Goal: Obtain resource: Download file/media

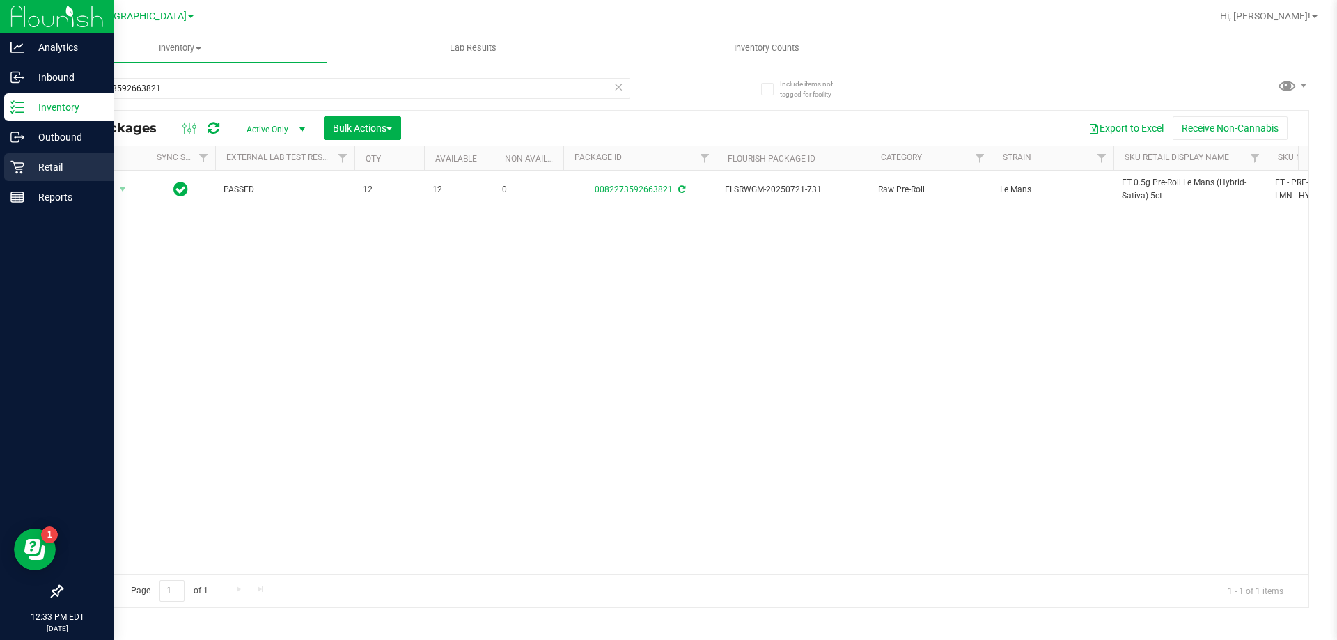
click at [48, 164] on p "Retail" at bounding box center [66, 167] width 84 height 17
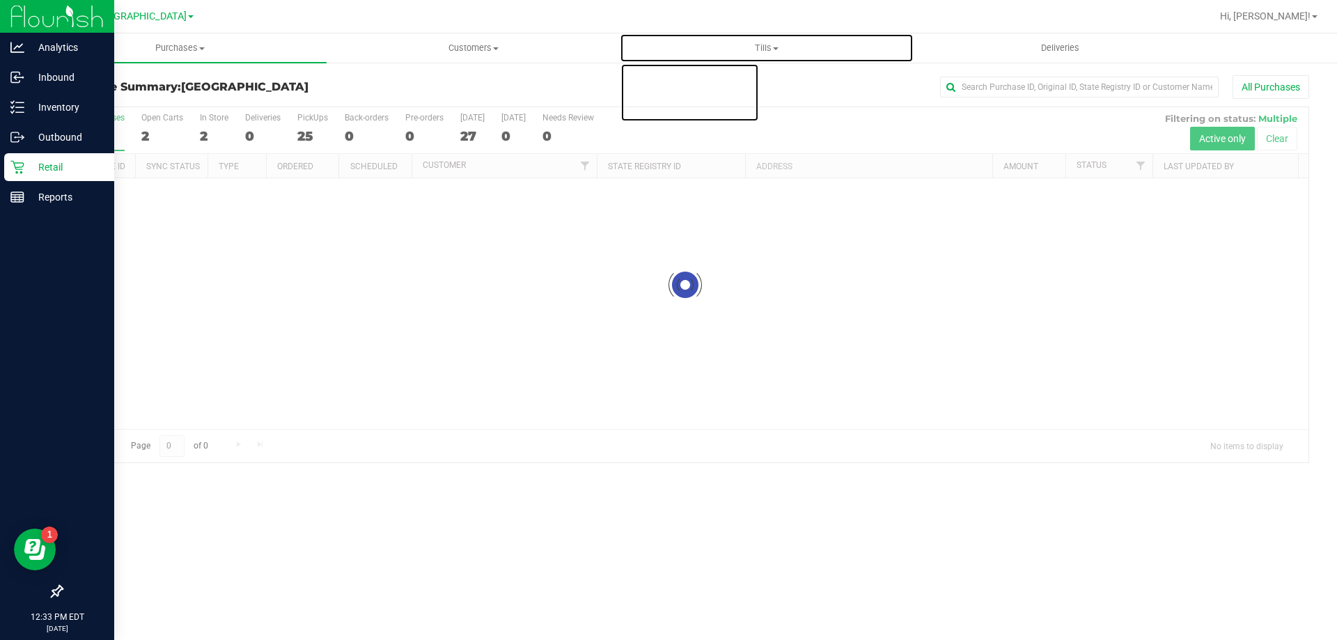
click at [773, 46] on span "Tills" at bounding box center [766, 48] width 292 height 13
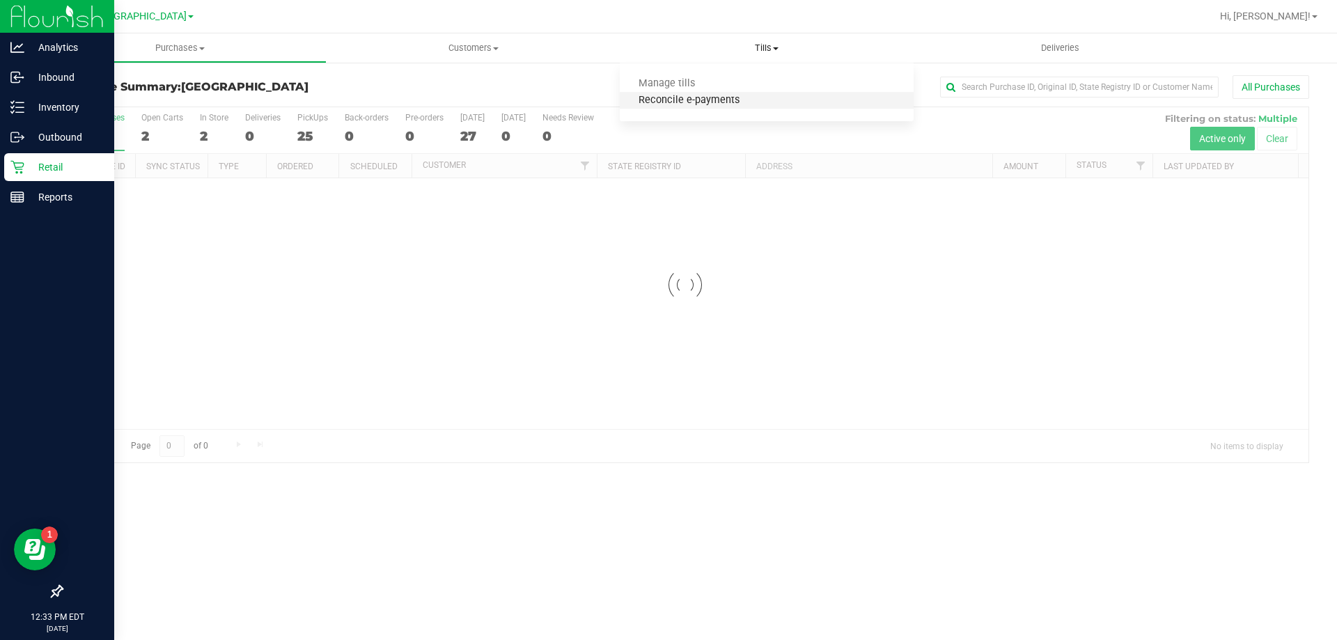
click at [731, 105] on span "Reconcile e-payments" at bounding box center [689, 101] width 139 height 12
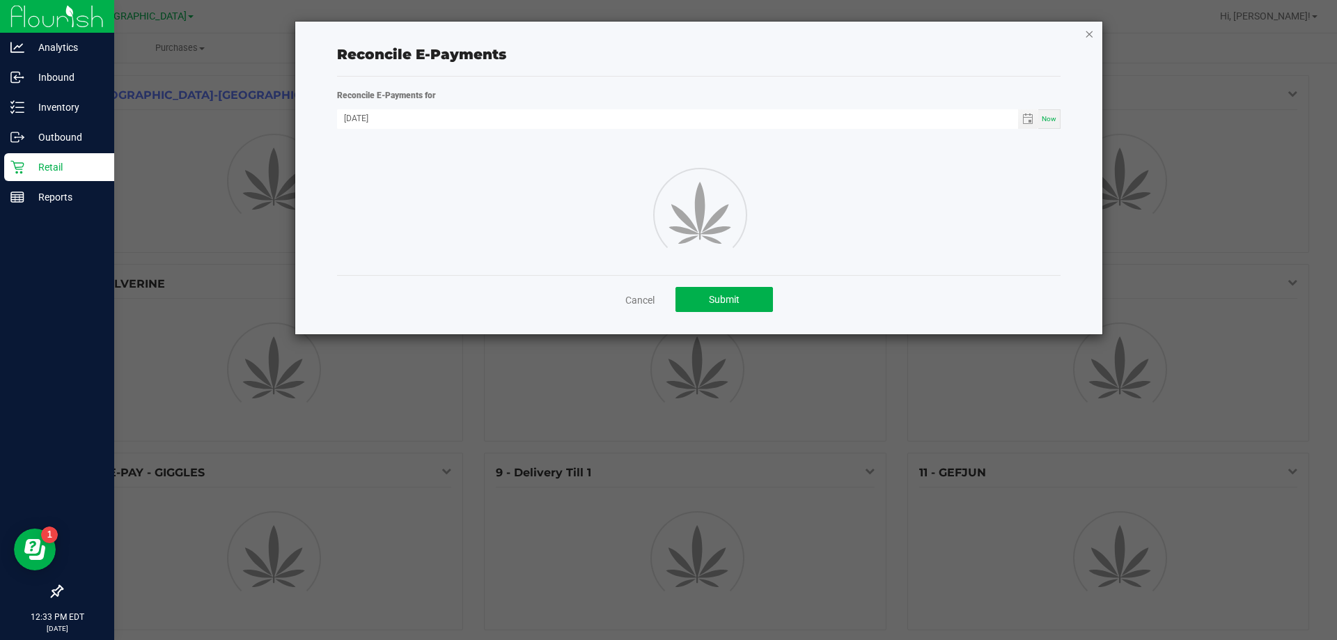
click at [1085, 36] on icon "button" at bounding box center [1089, 33] width 10 height 17
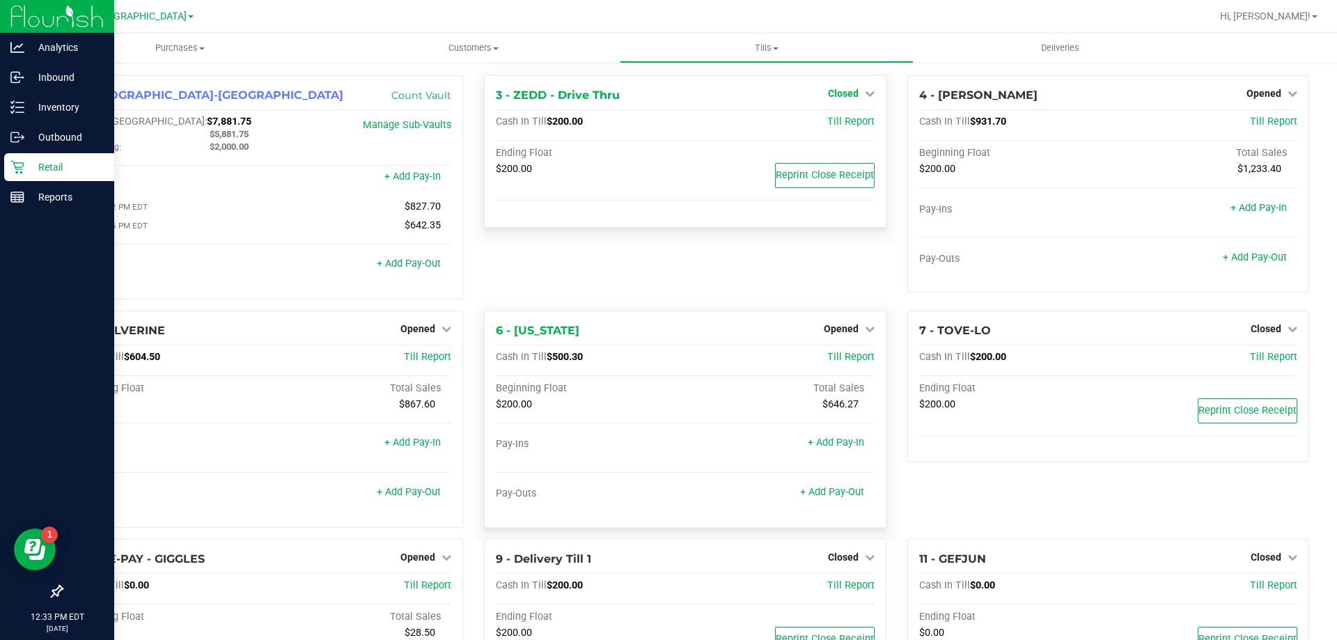
click at [865, 90] on icon at bounding box center [870, 93] width 10 height 10
click at [836, 123] on link "Open Till" at bounding box center [842, 122] width 37 height 11
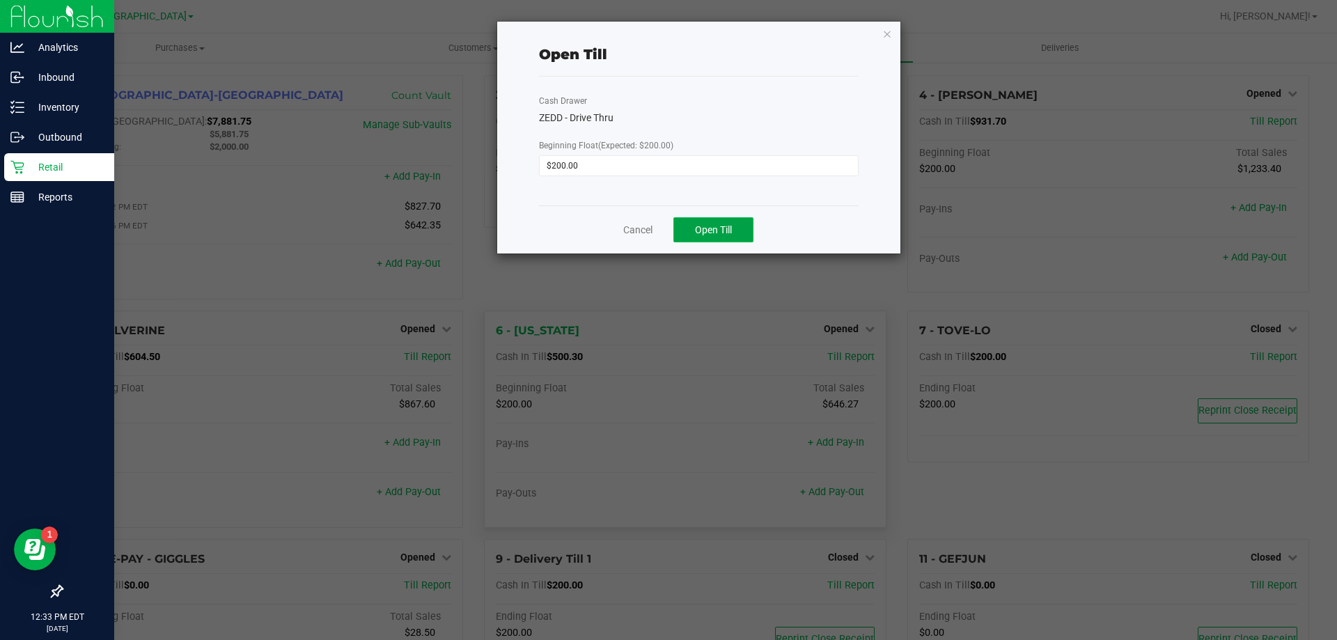
click at [699, 224] on span "Open Till" at bounding box center [713, 229] width 37 height 11
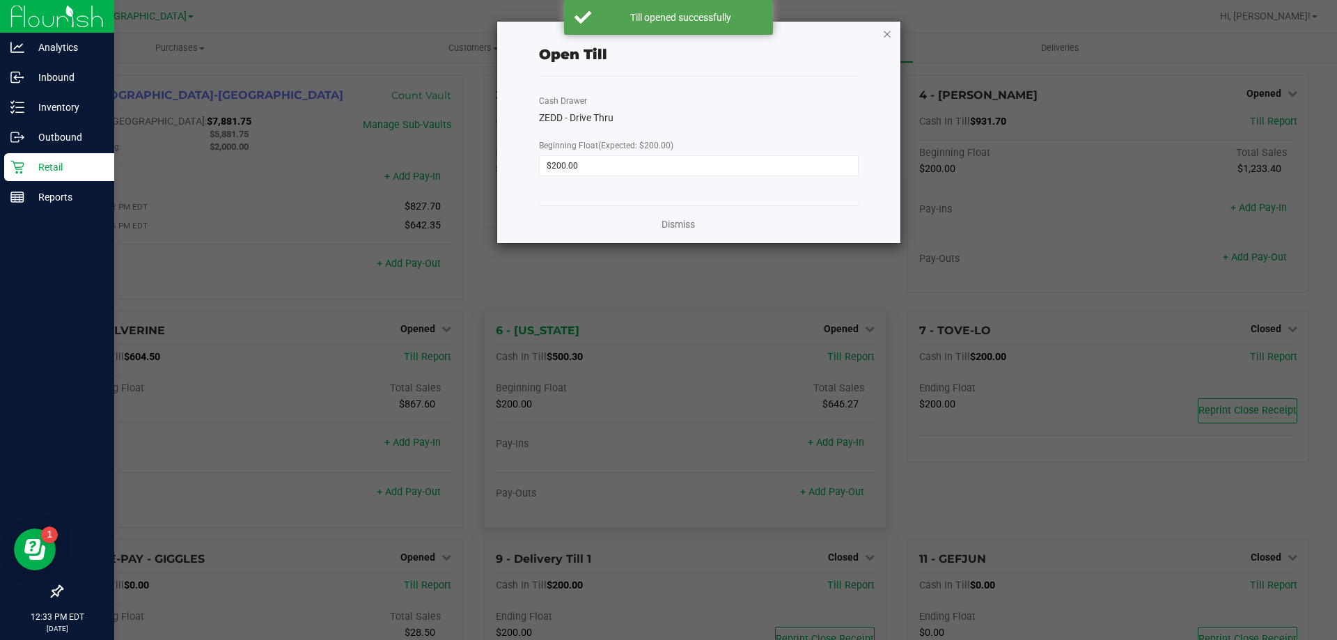
click at [886, 40] on icon "button" at bounding box center [887, 33] width 10 height 17
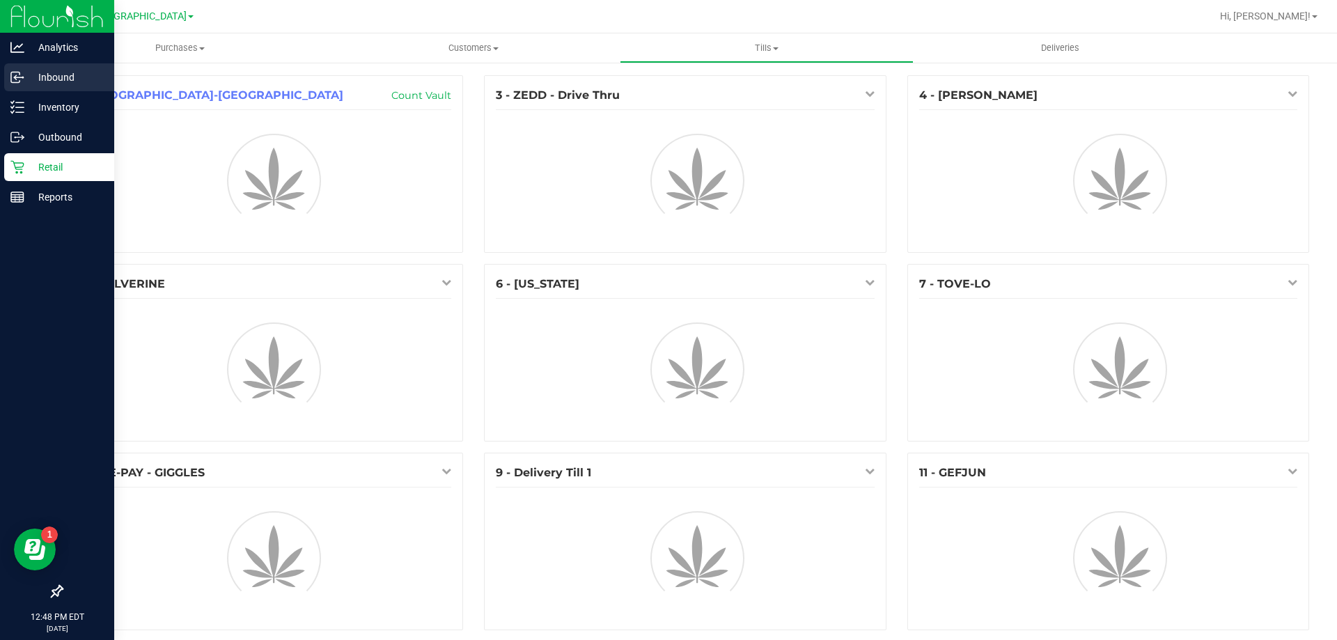
click at [67, 69] on p "Inbound" at bounding box center [66, 77] width 84 height 17
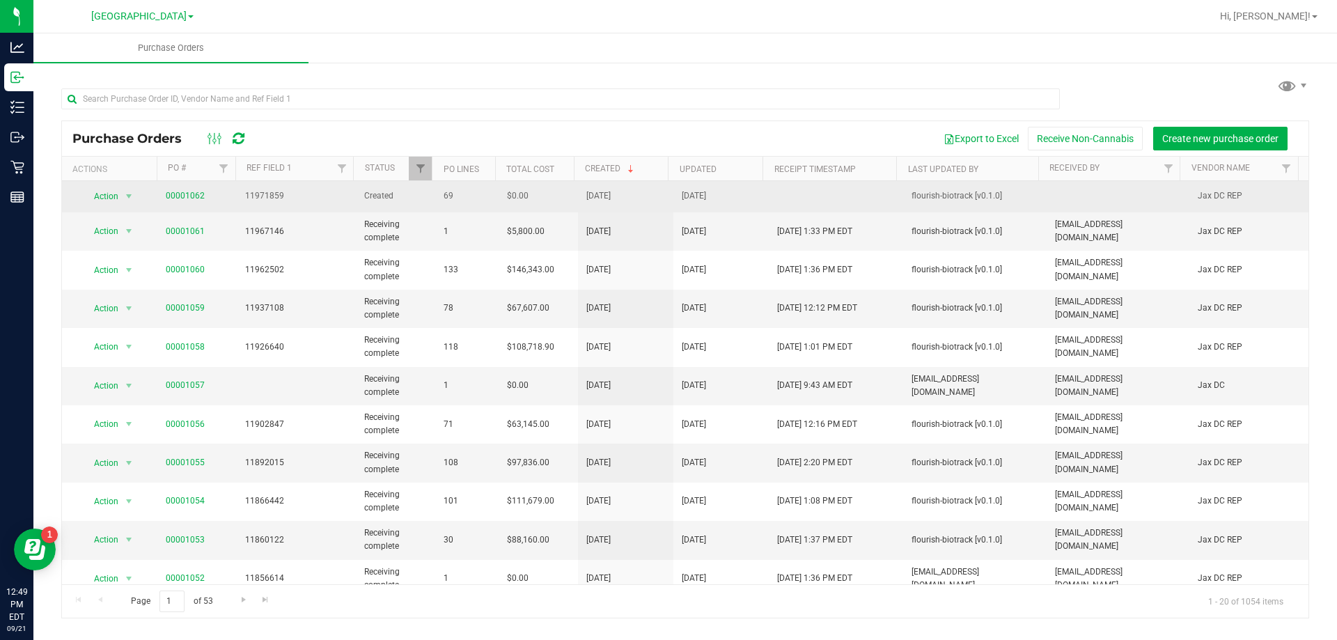
click at [190, 190] on span "00001062" at bounding box center [185, 195] width 39 height 13
click at [189, 192] on link "00001062" at bounding box center [185, 196] width 39 height 10
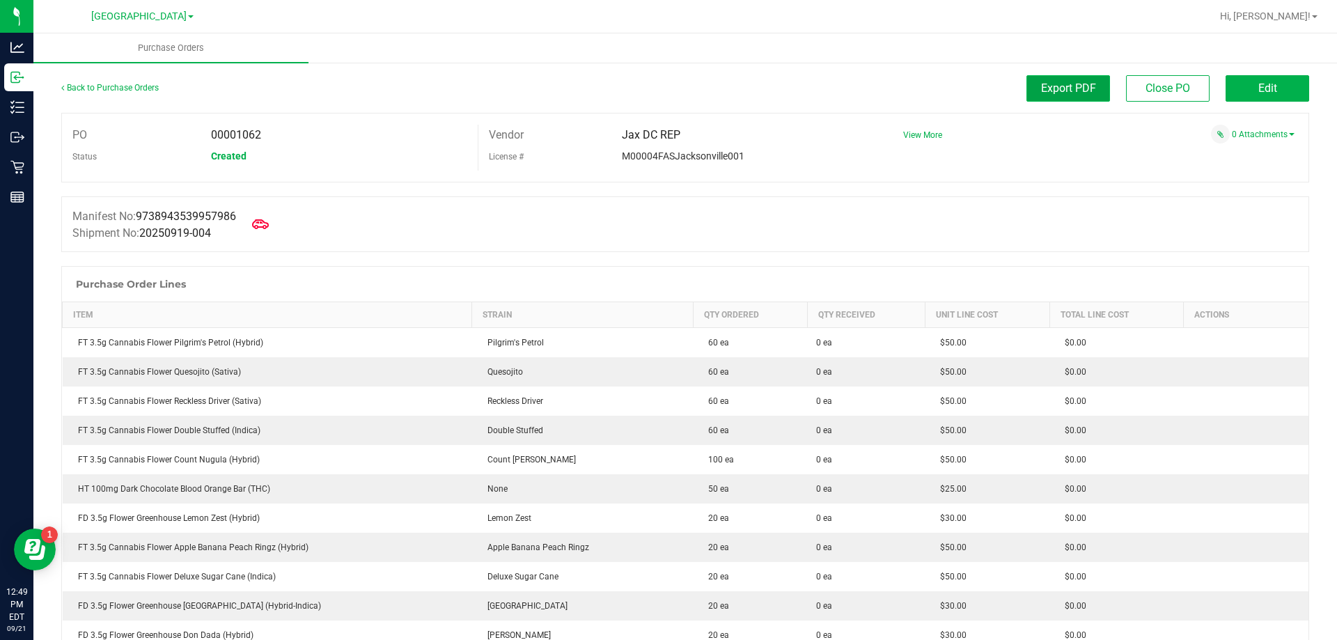
click at [1068, 81] on button "Export PDF" at bounding box center [1068, 88] width 84 height 26
